Goal: Task Accomplishment & Management: Use online tool/utility

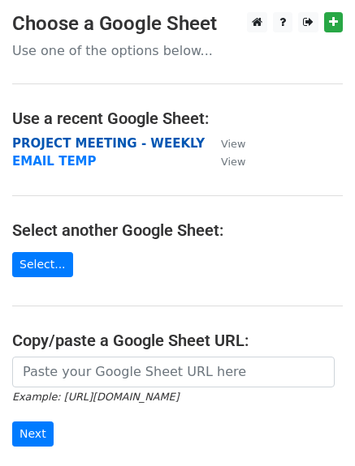
click at [88, 141] on strong "PROJECT MEETING - WEEKLY" at bounding box center [108, 143] width 192 height 15
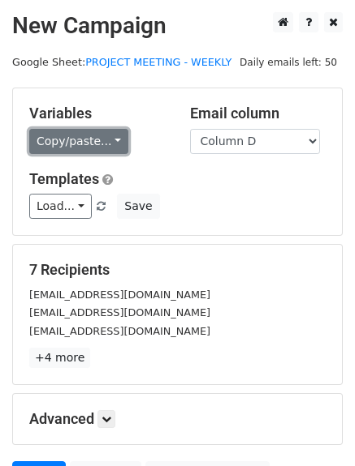
click at [104, 138] on link "Copy/paste..." at bounding box center [78, 141] width 99 height 25
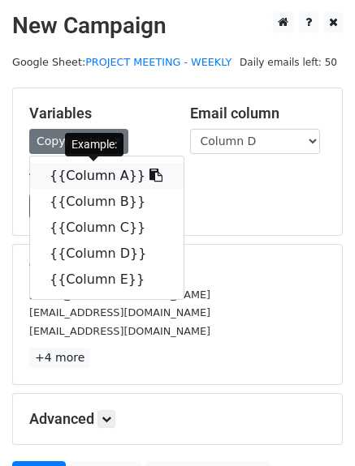
click at [99, 181] on link "{{Column A}}" at bounding box center [106, 176] width 153 height 26
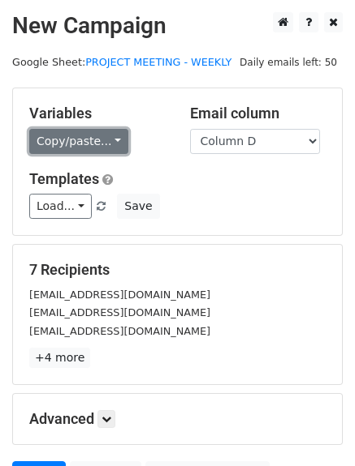
click at [105, 141] on link "Copy/paste..." at bounding box center [78, 141] width 99 height 25
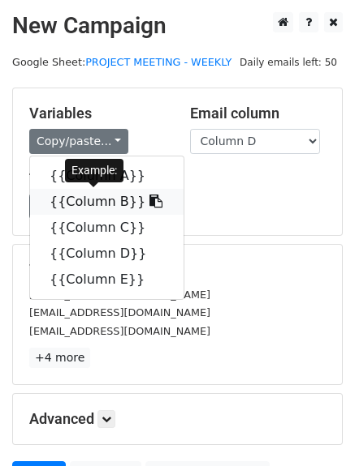
click at [97, 205] on link "{{Column B}}" at bounding box center [106, 202] width 153 height 26
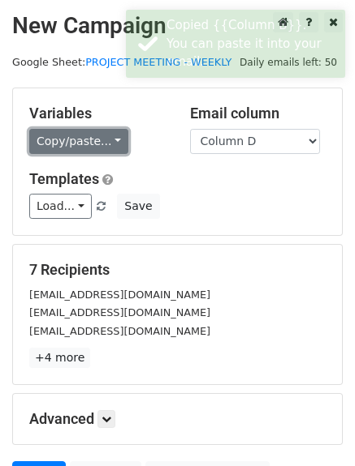
click at [106, 140] on link "Copy/paste..." at bounding box center [78, 141] width 99 height 25
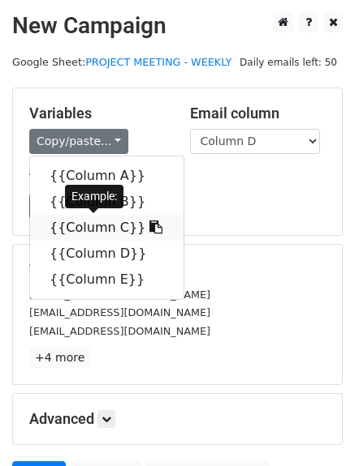
click at [86, 228] on link "{{Column C}}" at bounding box center [106, 228] width 153 height 26
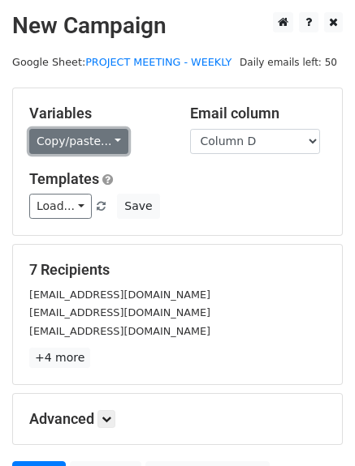
click at [97, 134] on link "Copy/paste..." at bounding box center [78, 141] width 99 height 25
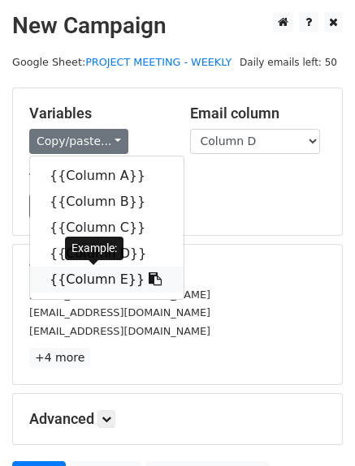
click at [83, 276] on link "{{Column E}}" at bounding box center [106, 280] width 153 height 26
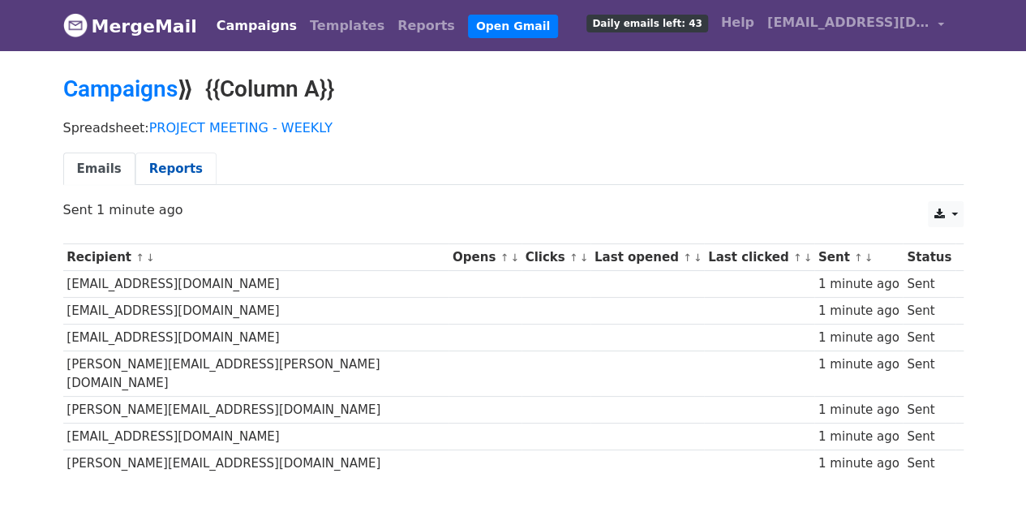
click at [175, 165] on link "Reports" at bounding box center [175, 169] width 81 height 33
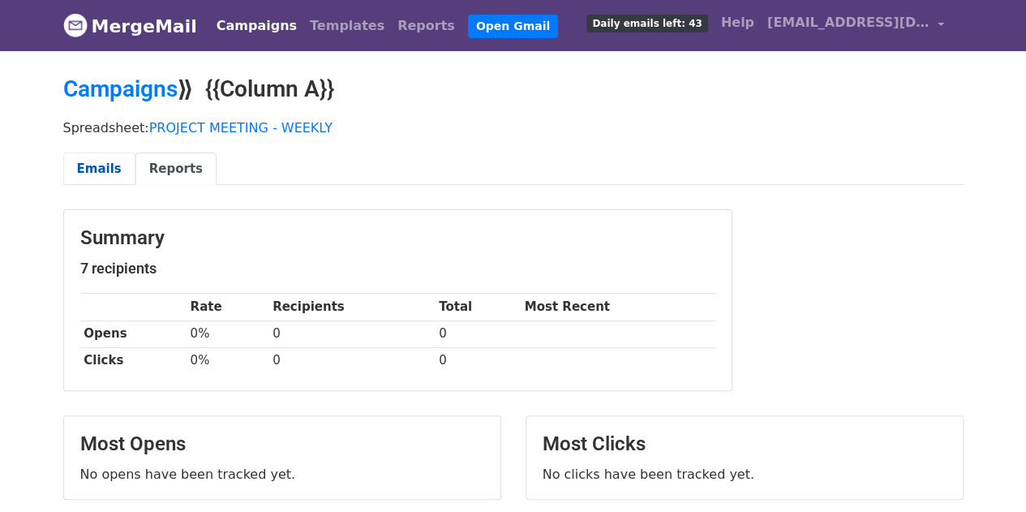
click at [101, 167] on link "Emails" at bounding box center [99, 169] width 72 height 33
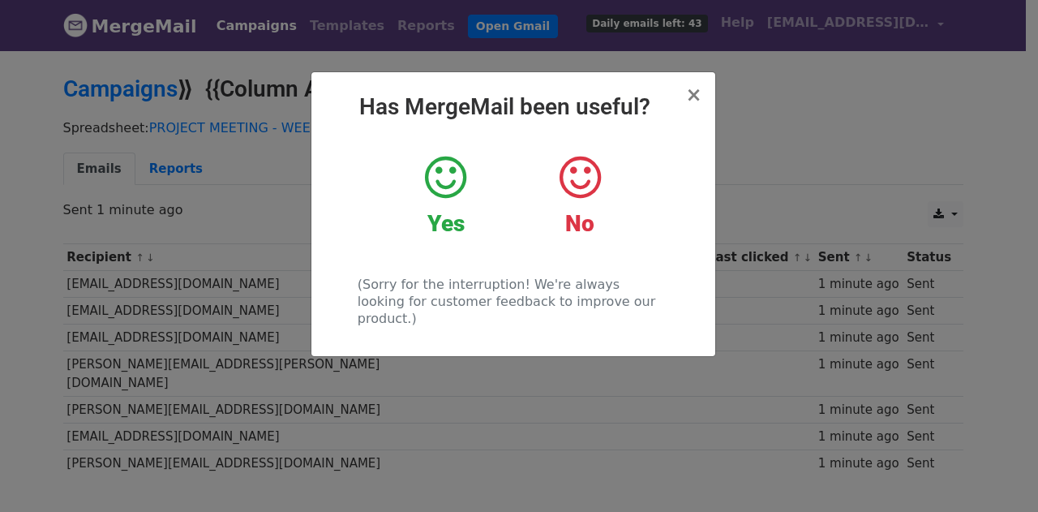
click at [443, 181] on icon at bounding box center [445, 177] width 41 height 49
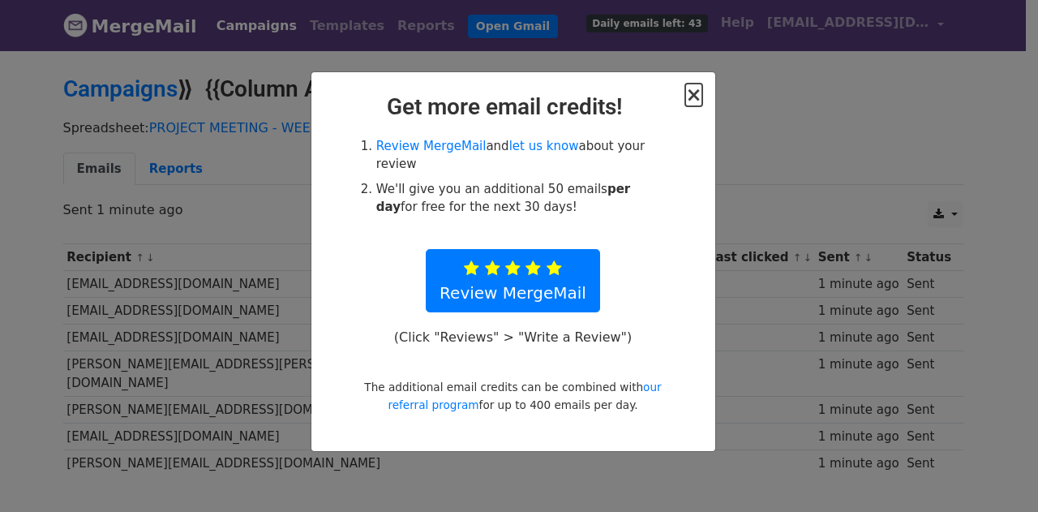
click at [690, 93] on span "×" at bounding box center [694, 95] width 16 height 23
